Goal: Communication & Community: Answer question/provide support

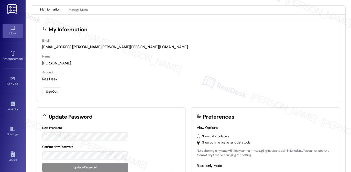
click at [5, 30] on link "Inbox" at bounding box center [13, 31] width 20 height 14
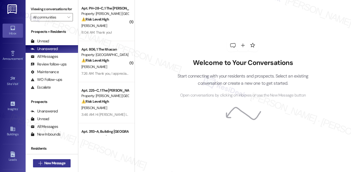
click at [46, 163] on span "New Message" at bounding box center [54, 162] width 21 height 5
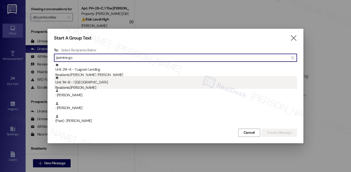
type input "jasmine go"
click at [93, 86] on div "Residents: Jasmine Gomez" at bounding box center [176, 87] width 242 height 5
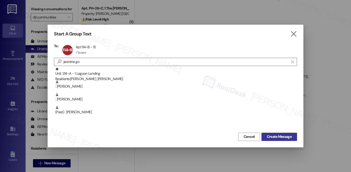
click at [290, 139] on span "Create Message" at bounding box center [279, 136] width 25 height 5
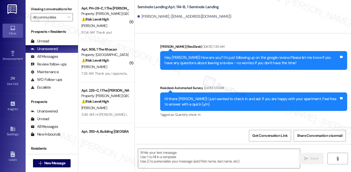
type textarea "Fetching suggested responses. Please feel free to read through the conversation…"
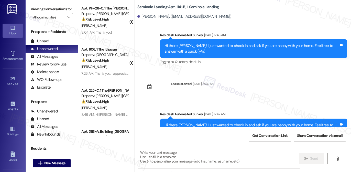
scroll to position [1347, 0]
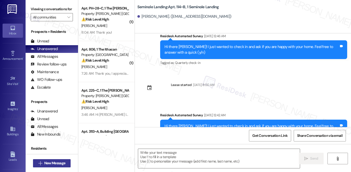
click at [59, 162] on span "New Message" at bounding box center [54, 162] width 21 height 5
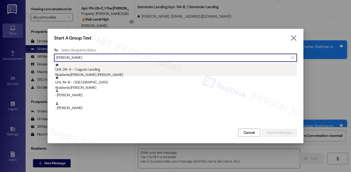
type input "jasmine gome"
click at [91, 74] on div "Residents: Ava Birdsall, Jasmine Vega Gomez" at bounding box center [176, 74] width 242 height 5
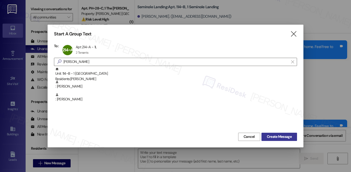
click at [280, 136] on span "Create Message" at bounding box center [279, 136] width 25 height 5
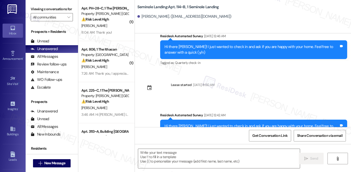
type textarea "Fetching suggested responses. Please feel free to read through the conversation…"
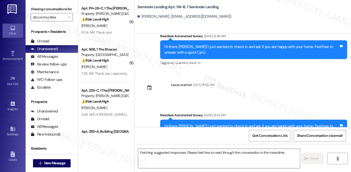
scroll to position [0, 0]
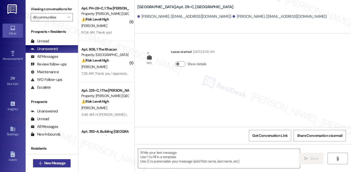
click at [66, 162] on span "New Message" at bounding box center [54, 162] width 23 height 5
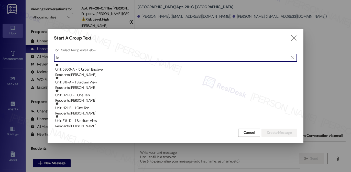
type input "k"
type input "h"
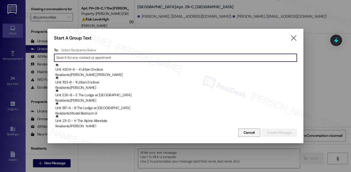
click at [244, 133] on span "Cancel" at bounding box center [249, 132] width 11 height 5
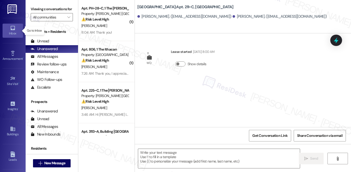
click at [13, 33] on div "Inbox" at bounding box center [13, 33] width 26 height 5
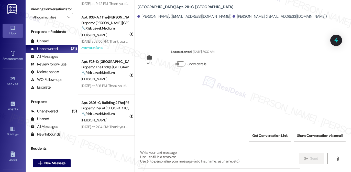
scroll to position [930, 0]
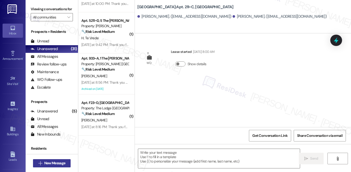
click at [57, 165] on span "New Message" at bounding box center [54, 162] width 21 height 5
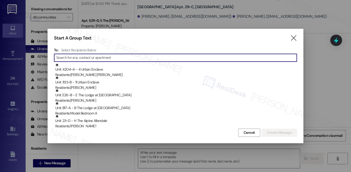
paste input "Marshall Rochester"
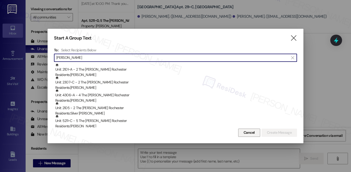
type input "Marshall Rochester"
click at [248, 133] on span "Cancel" at bounding box center [249, 132] width 11 height 5
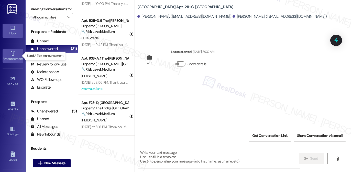
click at [14, 54] on icon at bounding box center [13, 53] width 6 height 6
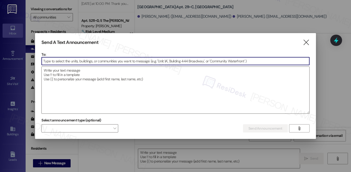
click at [59, 60] on input at bounding box center [176, 61] width 268 height 8
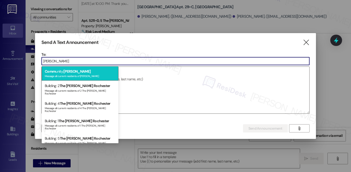
type input "Marshall Rochester"
click at [82, 74] on div "Message all current residents of Marshall Rochester" at bounding box center [80, 75] width 71 height 4
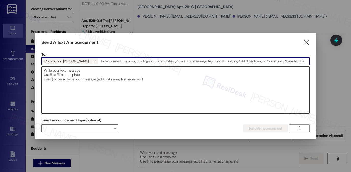
click at [93, 76] on textarea at bounding box center [176, 90] width 268 height 47
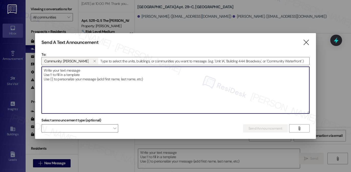
click at [93, 76] on textarea at bounding box center [176, 90] width 268 height 47
paste textarea "Great news! You can now text me for maintenance issues — no more messy apps or …"
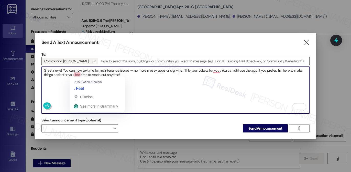
click at [77, 75] on textarea "Great news! You can now text me for maintenance issues — no more messy apps or …" at bounding box center [176, 90] width 268 height 47
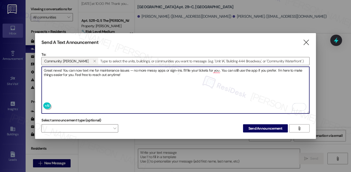
drag, startPoint x: 58, startPoint y: 68, endPoint x: 178, endPoint y: 71, distance: 120.1
click at [178, 71] on textarea "Great news! You can now text me for maintenance issues — no more messy apps or …" at bounding box center [176, 90] width 268 height 47
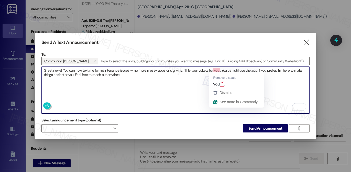
click at [215, 71] on textarea "Great news! You can now text me for maintenance issues — no more messy apps or …" at bounding box center [176, 90] width 268 height 47
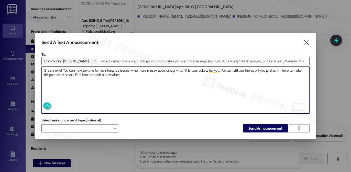
click at [190, 85] on textarea "Great news! You can now text me for maintenance issues — no more messy apps or …" at bounding box center [176, 90] width 268 height 47
drag, startPoint x: 72, startPoint y: 68, endPoint x: 200, endPoint y: 72, distance: 127.8
click at [200, 72] on textarea "Great news! You can now text me for maintenance issues — no more messy apps or …" at bounding box center [176, 90] width 268 height 47
click at [199, 76] on textarea "Great news! You can now text me for maintenance issues — no more messy apps or …" at bounding box center [176, 90] width 268 height 47
type textarea "Great news! You can now text me for maintenance issues — no more messy apps or …"
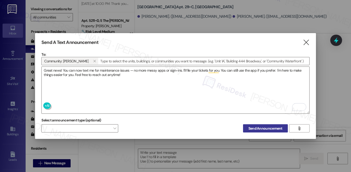
click at [259, 127] on span "Send Announcement" at bounding box center [266, 127] width 34 height 5
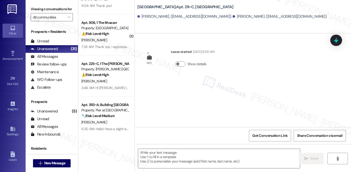
scroll to position [0, 0]
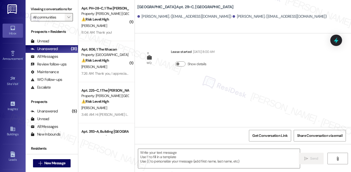
click at [67, 19] on icon "" at bounding box center [68, 17] width 3 height 4
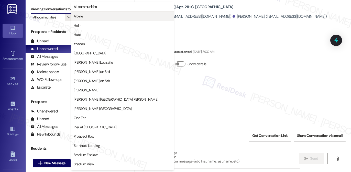
click at [90, 19] on button "Alpine" at bounding box center [122, 16] width 102 height 9
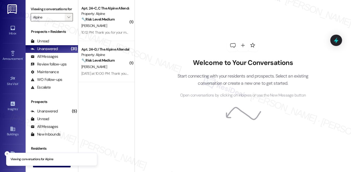
click at [69, 21] on span "" at bounding box center [68, 17] width 5 height 8
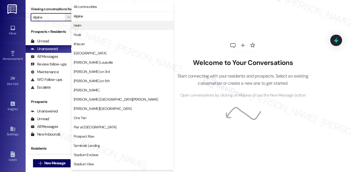
click at [88, 28] on span "Helm" at bounding box center [123, 25] width 98 height 5
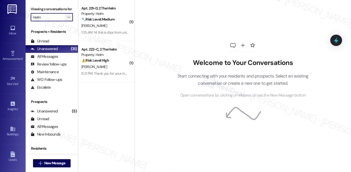
click at [68, 19] on icon "" at bounding box center [68, 17] width 3 height 4
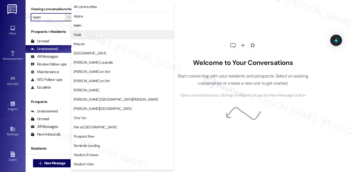
click at [82, 35] on button "Husk" at bounding box center [122, 34] width 102 height 9
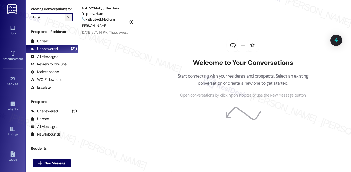
click at [66, 20] on span "" at bounding box center [68, 17] width 5 height 8
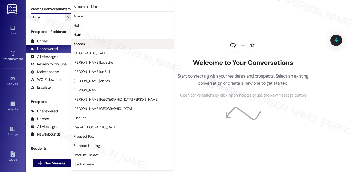
click at [83, 43] on span "Ithacan" at bounding box center [79, 43] width 11 height 5
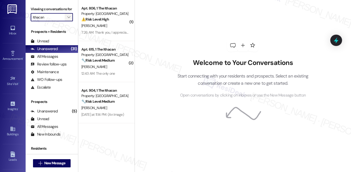
click at [69, 21] on span "" at bounding box center [68, 17] width 5 height 8
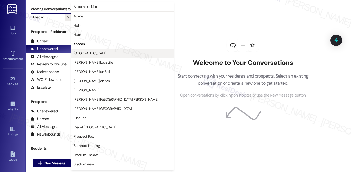
click at [85, 55] on span "Lagoon Landing" at bounding box center [90, 52] width 33 height 5
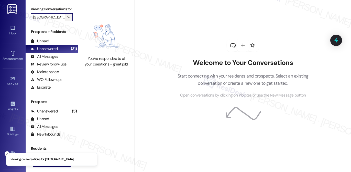
click at [67, 19] on icon "" at bounding box center [68, 17] width 3 height 4
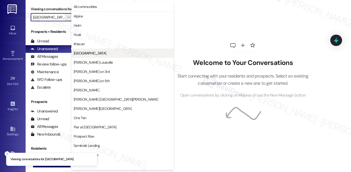
click at [81, 53] on span "Lagoon Landing" at bounding box center [90, 52] width 33 height 5
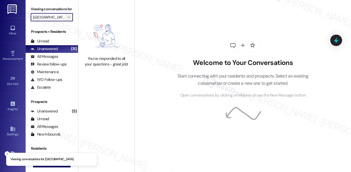
click at [68, 19] on icon "" at bounding box center [68, 17] width 3 height 4
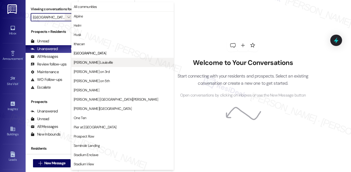
click at [79, 60] on span "Marshall Louisville" at bounding box center [93, 62] width 39 height 5
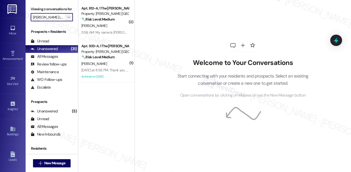
click at [68, 20] on span "" at bounding box center [68, 17] width 5 height 8
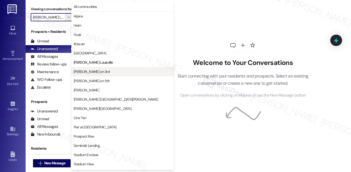
click at [88, 68] on button "Marshall on 3rd" at bounding box center [122, 71] width 102 height 9
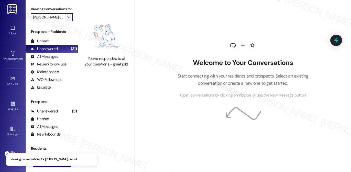
click at [67, 19] on icon "" at bounding box center [68, 17] width 3 height 4
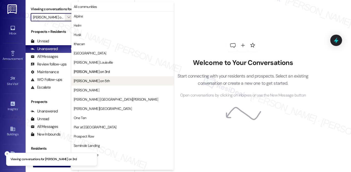
click at [83, 78] on span "Marshall on 5th" at bounding box center [92, 80] width 36 height 5
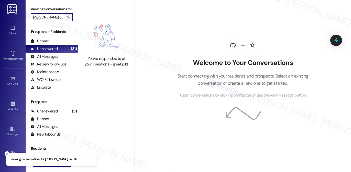
click at [67, 19] on icon "" at bounding box center [68, 17] width 3 height 4
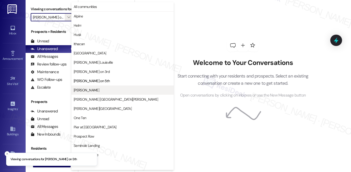
click at [86, 89] on span "Marshall Rochester" at bounding box center [87, 89] width 26 height 5
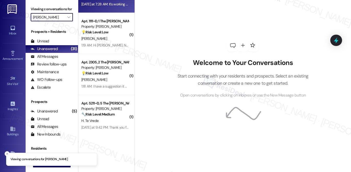
scroll to position [29, 0]
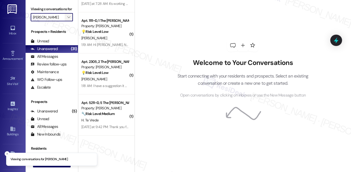
click at [70, 21] on button "" at bounding box center [69, 17] width 8 height 8
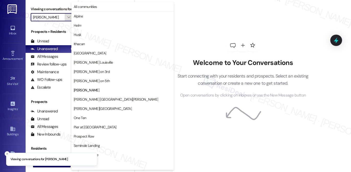
scroll to position [17, 0]
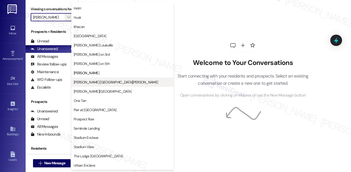
click at [96, 83] on span "Marshall St. Louis" at bounding box center [116, 81] width 85 height 5
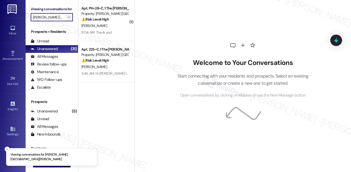
click at [68, 19] on icon "" at bounding box center [68, 17] width 3 height 4
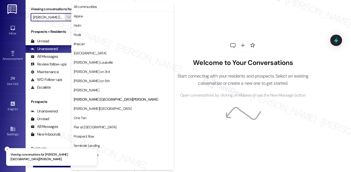
scroll to position [17, 0]
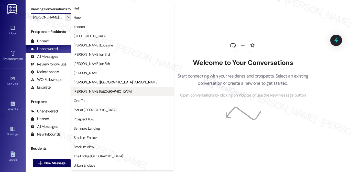
click at [97, 92] on span "Marshall Valley" at bounding box center [123, 91] width 98 height 5
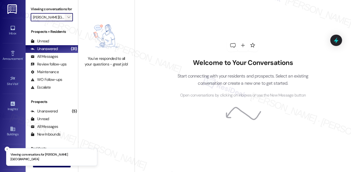
click at [71, 21] on button "" at bounding box center [69, 17] width 8 height 8
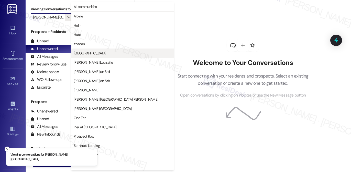
scroll to position [17, 0]
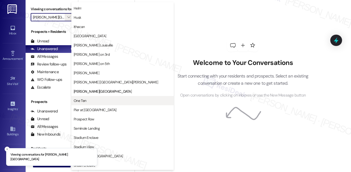
click at [93, 101] on span "One Ten" at bounding box center [123, 100] width 98 height 5
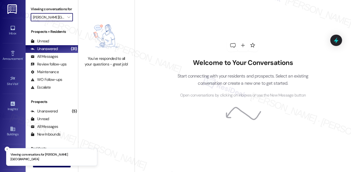
type input "One Ten"
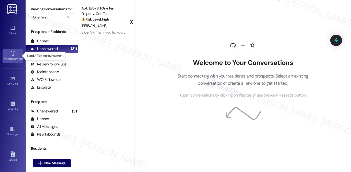
click at [10, 53] on icon at bounding box center [13, 53] width 6 height 6
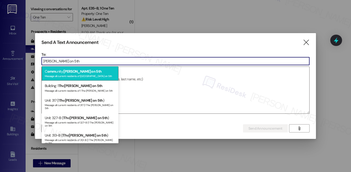
type input "Marshall on 5th"
click at [79, 75] on div "Message all current residents of Marshall on 5th" at bounding box center [80, 75] width 71 height 4
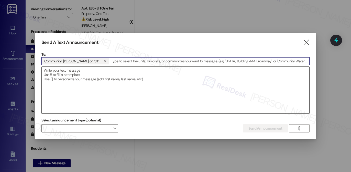
click at [82, 79] on textarea at bounding box center [176, 90] width 268 height 47
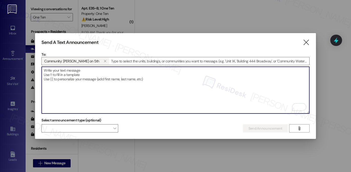
paste textarea "Great news! You can now text me for maintenance issues — no more messy apps or …"
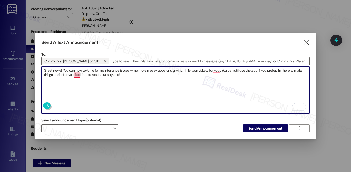
click at [78, 75] on textarea "Great news! You can now text me for maintenance issues — no more messy apps or …" at bounding box center [176, 90] width 268 height 47
click at [215, 70] on textarea "Great news! You can now text me for maintenance issues — no more messy apps or …" at bounding box center [176, 90] width 268 height 47
drag, startPoint x: 67, startPoint y: 69, endPoint x: 123, endPoint y: 73, distance: 55.7
click at [123, 73] on textarea "Great news! You can now text me for maintenance issues — no more messy apps or …" at bounding box center [176, 90] width 268 height 47
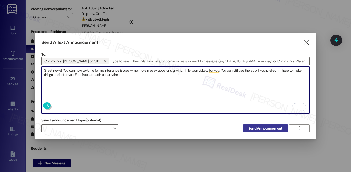
type textarea "Great news! You can now text me for maintenance issues — no more messy apps or …"
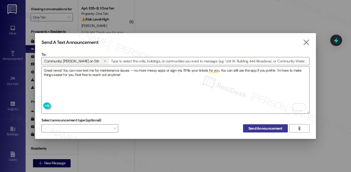
click at [254, 126] on span "Send Announcement" at bounding box center [266, 127] width 34 height 5
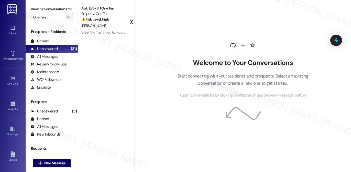
click at [68, 21] on span "" at bounding box center [68, 17] width 5 height 8
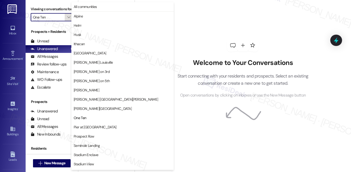
scroll to position [17, 0]
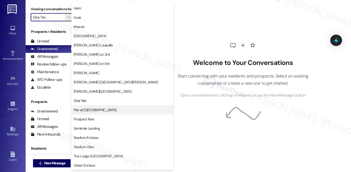
click at [90, 108] on span "Pier at Conway" at bounding box center [95, 109] width 43 height 5
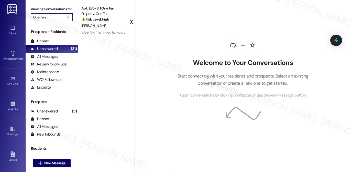
type input "Pier at Conway"
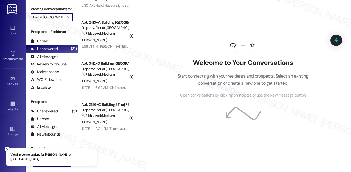
scroll to position [29, 0]
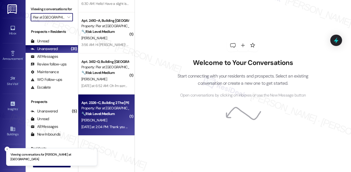
click at [107, 121] on div "M. Sturgis" at bounding box center [105, 120] width 48 height 6
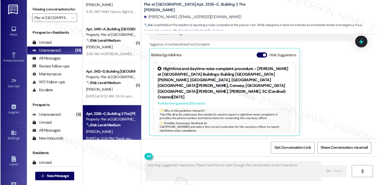
scroll to position [15, 0]
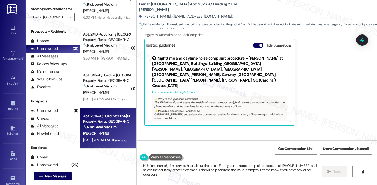
type textarea "Hi {{first_name}}, I'm sorry to hear about the noise. For nighttime noise compl…"
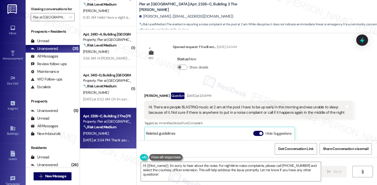
scroll to position [775, 0]
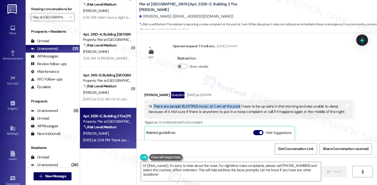
drag, startPoint x: 150, startPoint y: 95, endPoint x: 236, endPoint y: 97, distance: 85.6
click at [236, 104] on div "Hi. There are people BLASTING music at 2 am at the pool. I have to be up early …" at bounding box center [247, 109] width 196 height 11
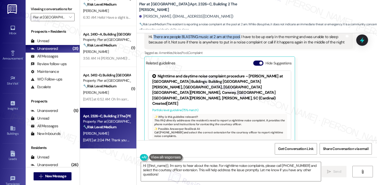
scroll to position [845, 0]
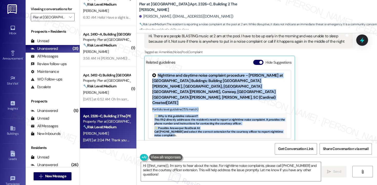
drag, startPoint x: 151, startPoint y: 109, endPoint x: 165, endPoint y: 114, distance: 15.5
click at [165, 130] on span "Call 843-743-2391 and select the correct extension for the courtesy officer to …" at bounding box center [218, 133] width 129 height 7
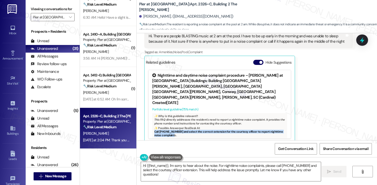
drag, startPoint x: 151, startPoint y: 110, endPoint x: 166, endPoint y: 112, distance: 15.3
click at [166, 113] on div "✨ Why is this guideline relevant?: This FAQ directly addresses the resident's n…" at bounding box center [219, 125] width 135 height 25
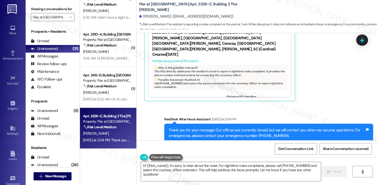
scroll to position [890, 0]
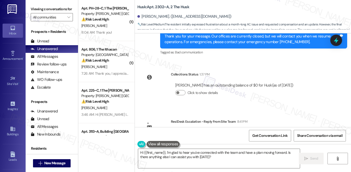
scroll to position [1661, 0]
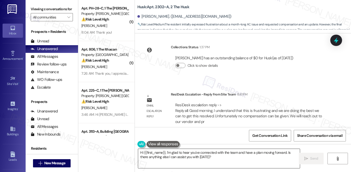
click at [174, 157] on textarea "Hi {{first_name}}, I'm glad to hear you've connected with the team and have a p…" at bounding box center [219, 158] width 162 height 19
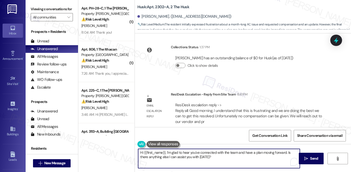
click at [174, 157] on textarea "Hi {{first_name}}, I'm glad to hear you've connected with the team and have a p…" at bounding box center [219, 158] width 162 height 19
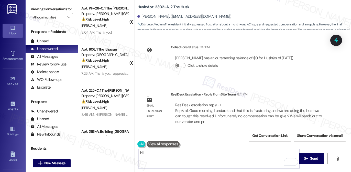
type textarea "H"
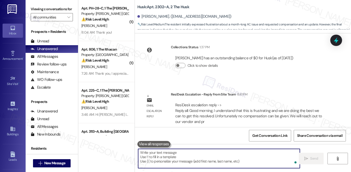
paste textarea "Good morning, I completely understand how frustrating this must be, and we trul…"
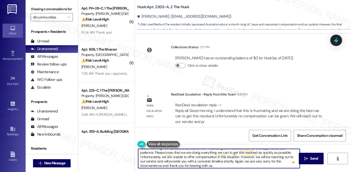
scroll to position [0, 0]
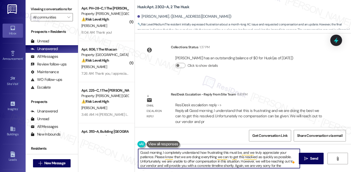
click at [160, 152] on textarea "Good morning, I completely understand how frustrating this must be, and we trul…" at bounding box center [219, 158] width 162 height 19
click at [139, 152] on textarea "Good morning, I completely understand how frustrating this must be, and we trul…" at bounding box center [219, 158] width 162 height 19
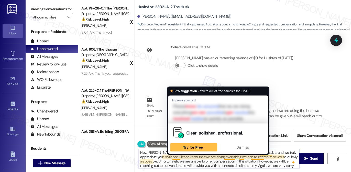
click at [177, 158] on textarea "Hey, James! Good morning, I completely understand how frustrating this must be,…" at bounding box center [219, 158] width 162 height 19
click at [178, 159] on textarea "Hey, James! Good morning, I completely understand how frustrating this must be,…" at bounding box center [219, 158] width 162 height 19
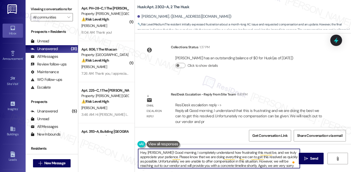
click at [157, 152] on textarea "Hey, James! Good morning, I completely understand how frustrating this must be,…" at bounding box center [219, 158] width 162 height 19
click at [185, 156] on textarea "Hey, James! Good morning, I completely understand how frustrating this must be,…" at bounding box center [219, 158] width 162 height 19
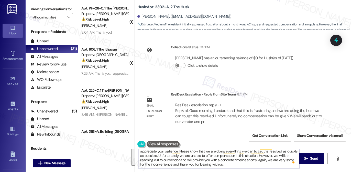
click at [218, 162] on textarea "Hey, James! Good morning, I completely understand how frustrating this must be,…" at bounding box center [219, 158] width 162 height 19
type textarea "Hey, James! Good morning, I completely understand how frustrating this must be,…"
click at [310, 158] on span "Send" at bounding box center [314, 157] width 8 height 5
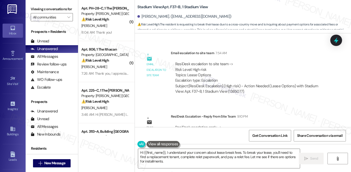
scroll to position [1243, 0]
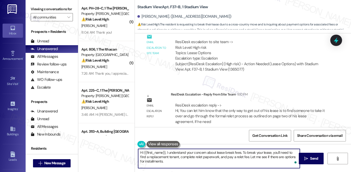
drag, startPoint x: 165, startPoint y: 152, endPoint x: 169, endPoint y: 166, distance: 14.8
click at [169, 166] on textarea "Hi {{first_name}}, I understand your concern about lease break fees. To break y…" at bounding box center [219, 158] width 162 height 19
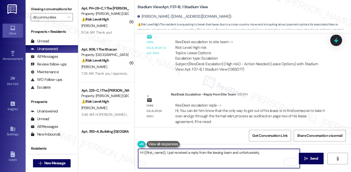
paste textarea "Hello, the only way to end your lease early is by finding someone to take it ov…"
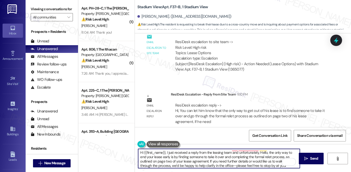
scroll to position [0, 0]
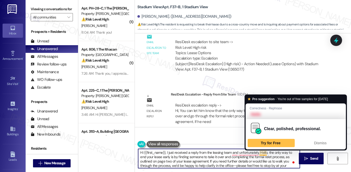
drag, startPoint x: 259, startPoint y: 152, endPoint x: 267, endPoint y: 152, distance: 8.5
click at [267, 152] on textarea "Hi {{first_name}}, I just received a reply from the leasing team and unfortunat…" at bounding box center [219, 158] width 162 height 19
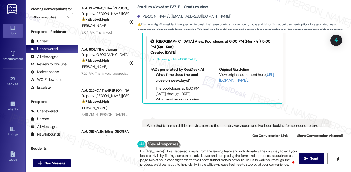
scroll to position [938, 0]
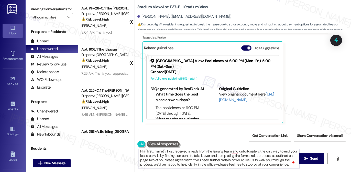
click at [144, 17] on div "[PERSON_NAME]. ([EMAIL_ADDRESS][DOMAIN_NAME])" at bounding box center [185, 16] width 94 height 5
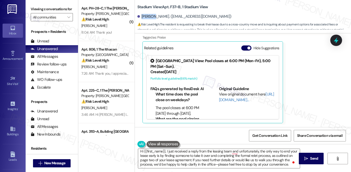
copy div "[PERSON_NAME]"
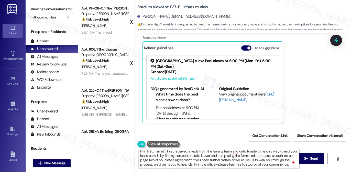
scroll to position [1, 0]
drag, startPoint x: 164, startPoint y: 151, endPoint x: 156, endPoint y: 153, distance: 7.7
click at [156, 153] on textarea "Hi {{first_name}}, I just received a reply from the leasing team and unfortunat…" at bounding box center [219, 158] width 162 height 19
click at [164, 152] on textarea "Hi {{first_name}}, I just received a reply from the leasing team and unfortunat…" at bounding box center [219, 158] width 162 height 19
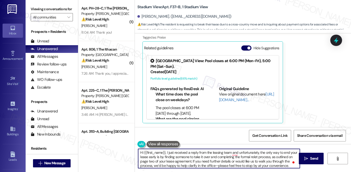
drag, startPoint x: 164, startPoint y: 152, endPoint x: 143, endPoint y: 151, distance: 21.5
click at [143, 151] on textarea "Hi {{first_name}}, I just received a reply from the leasing team and unfortunat…" at bounding box center [219, 158] width 162 height 19
paste textarea "[PERSON_NAME]"
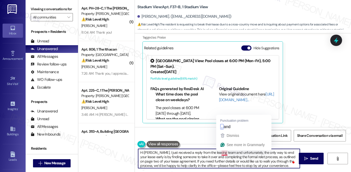
click at [223, 153] on textarea "Hi [PERSON_NAME], I just received a reply from the leasing team and unfortunate…" at bounding box center [219, 158] width 162 height 19
type textarea "Hi [PERSON_NAME], I just received a reply from the leasing team, and unfortunat…"
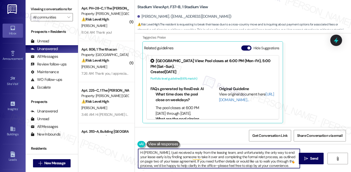
scroll to position [1, 0]
click at [184, 159] on textarea "Hi [PERSON_NAME], I just received a reply from the leasing team, and unfortunat…" at bounding box center [219, 158] width 162 height 19
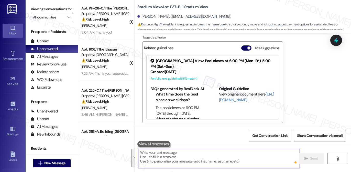
scroll to position [0, 0]
click at [214, 162] on textarea "To enrich screen reader interactions, please activate Accessibility in Grammarl…" at bounding box center [219, 158] width 162 height 19
paste textarea "Hi [PERSON_NAME], I just heard back from the leasing team. Unfortunately, the o…"
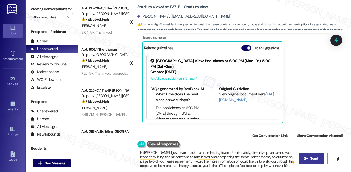
type textarea "Hi [PERSON_NAME], I just heard back from the leasing team. Unfortunately, the o…"
click at [307, 159] on icon "" at bounding box center [307, 158] width 4 height 4
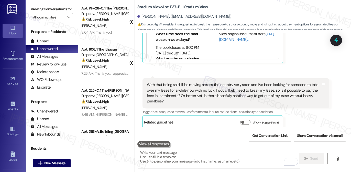
scroll to position [999, 0]
